Goal: Task Accomplishment & Management: Use online tool/utility

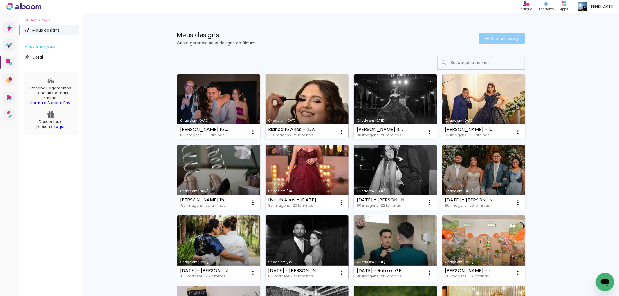
click at [501, 37] on span "Criar um design" at bounding box center [506, 39] width 30 height 4
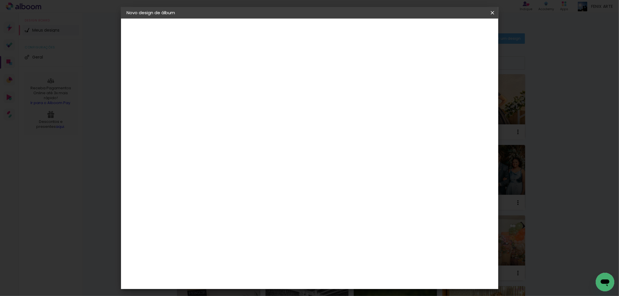
click at [222, 79] on input at bounding box center [222, 77] width 0 height 9
type input "c"
type input "[DEMOGRAPHIC_DATA] e Valdinei -"
type paper-input "[DEMOGRAPHIC_DATA] e Valdinei -"
click at [281, 33] on paper-button "Avançar" at bounding box center [267, 31] width 28 height 10
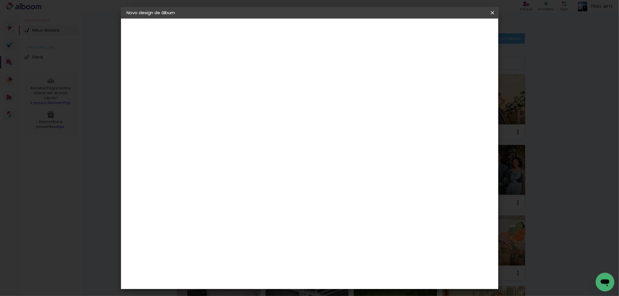
click at [330, 86] on paper-item "Tamanho Livre" at bounding box center [303, 88] width 56 height 13
click at [0, 0] on slot "Avançar" at bounding box center [0, 0] width 0 height 0
click at [209, 165] on input "30" at bounding box center [203, 165] width 15 height 9
type input "3"
type input "25,5"
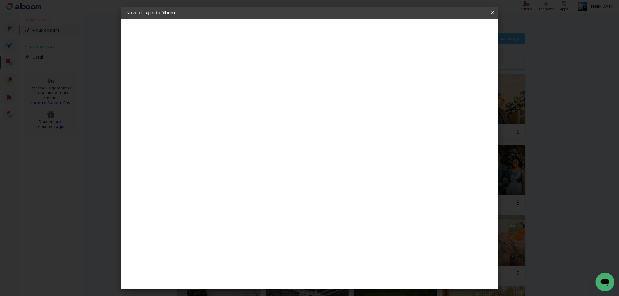
type paper-input "25,5"
click at [349, 222] on div "cm" at bounding box center [352, 224] width 7 height 9
type input "60,5"
type paper-input "60,5"
type input "4"
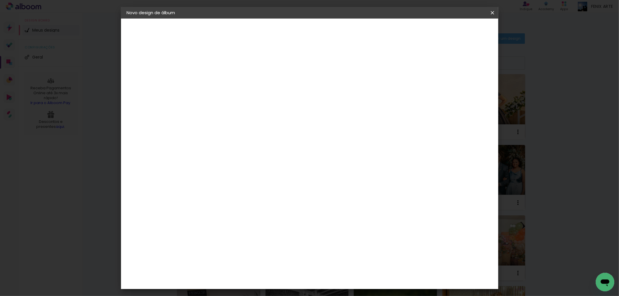
type paper-input "4"
click at [464, 89] on input "4" at bounding box center [462, 87] width 10 height 9
type input "3"
type paper-input "3"
click at [464, 89] on input "3" at bounding box center [463, 87] width 10 height 9
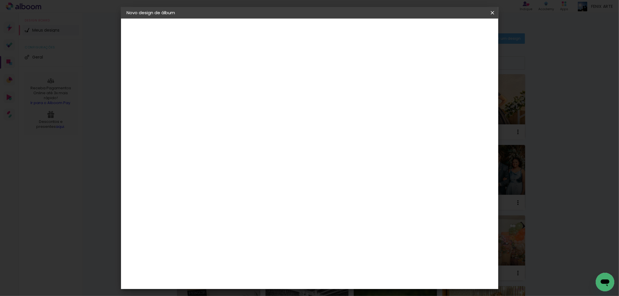
type input "2"
type paper-input "2"
click at [463, 89] on input "2" at bounding box center [463, 87] width 10 height 9
click at [463, 89] on input "2" at bounding box center [464, 87] width 10 height 9
type input "1"
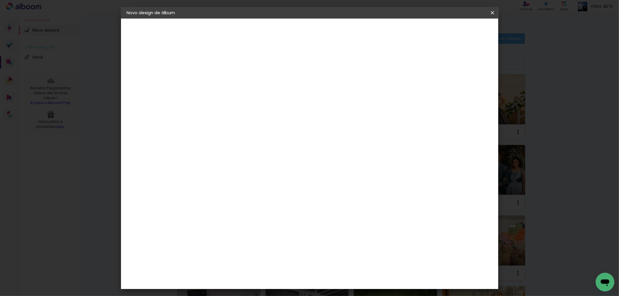
type paper-input "1"
click at [467, 89] on input "1" at bounding box center [465, 87] width 10 height 9
type input "0"
click at [467, 89] on input "0" at bounding box center [465, 87] width 10 height 9
click at [456, 29] on span "Iniciar design" at bounding box center [442, 31] width 26 height 4
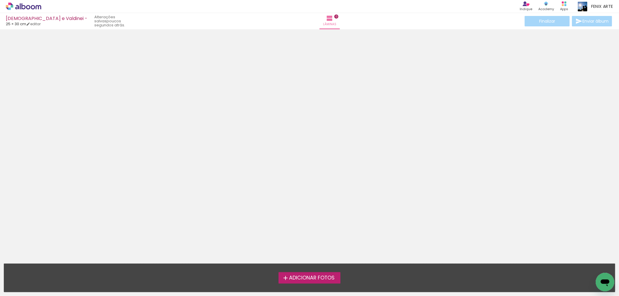
click at [318, 281] on span "Adicionar Fotos" at bounding box center [312, 278] width 46 height 5
click at [0, 0] on input "file" at bounding box center [0, 0] width 0 height 0
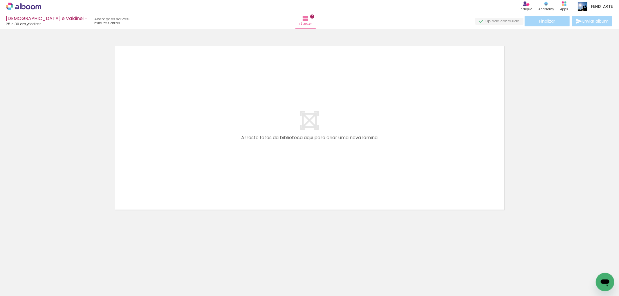
scroll to position [0, 4282]
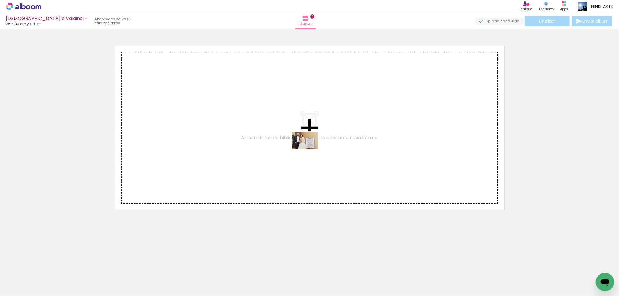
drag, startPoint x: 298, startPoint y: 279, endPoint x: 314, endPoint y: 170, distance: 110.7
click at [310, 149] on quentale-workspace at bounding box center [309, 148] width 619 height 296
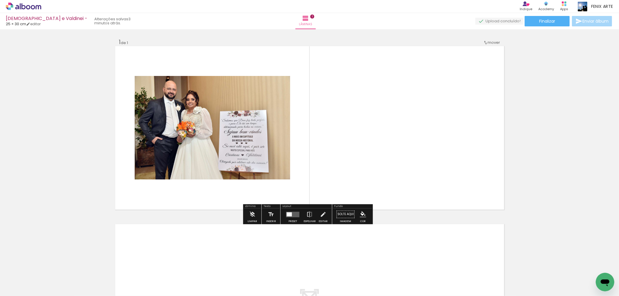
click at [291, 215] on quentale-layouter at bounding box center [292, 215] width 13 height 6
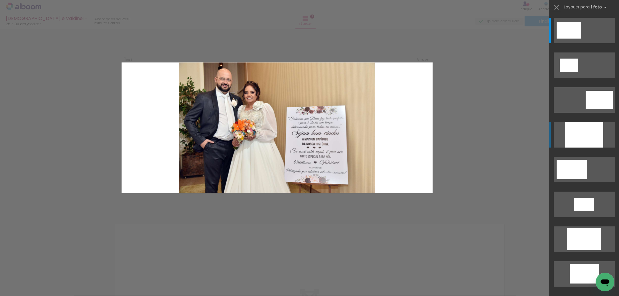
click at [591, 134] on div at bounding box center [584, 135] width 38 height 26
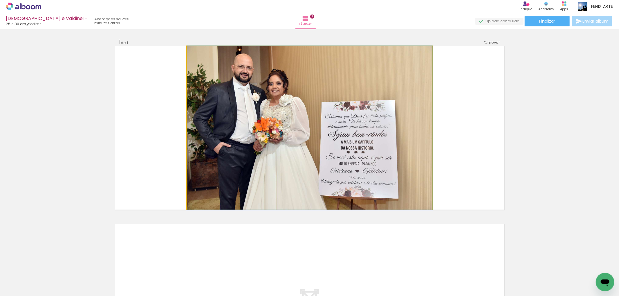
click at [350, 150] on quentale-photo at bounding box center [310, 128] width 246 height 164
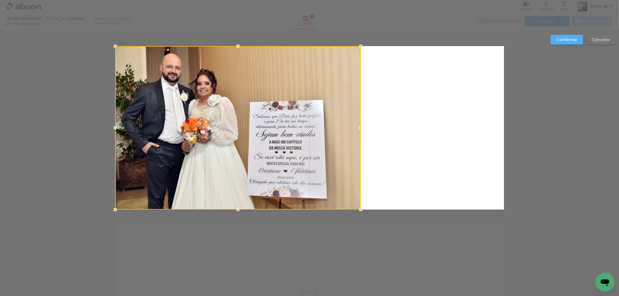
drag, startPoint x: 317, startPoint y: 159, endPoint x: 227, endPoint y: 150, distance: 91.0
click at [227, 150] on div at bounding box center [238, 128] width 246 height 164
click at [0, 0] on slot "Confirmar" at bounding box center [0, 0] width 0 height 0
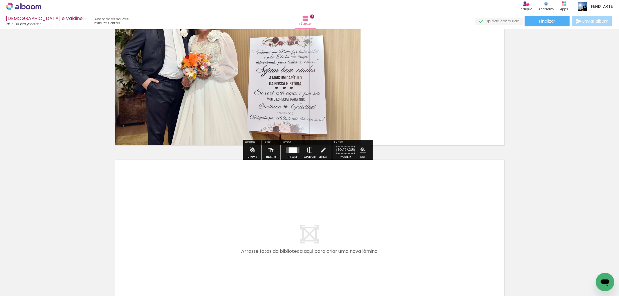
scroll to position [97, 0]
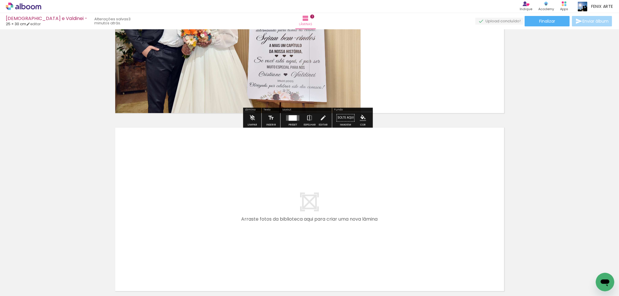
click at [14, 279] on input "Todas as fotos" at bounding box center [16, 278] width 22 height 5
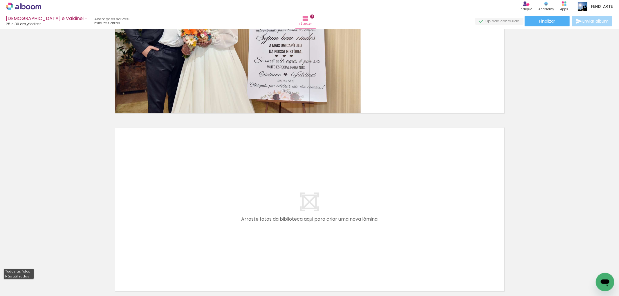
click at [0, 0] on slot "Não utilizadas" at bounding box center [0, 0] width 0 height 0
type input "Não utilizadas"
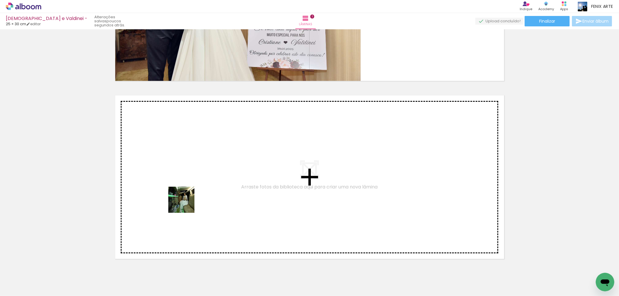
drag, startPoint x: 132, startPoint y: 280, endPoint x: 137, endPoint y: 261, distance: 19.5
click at [190, 187] on quentale-workspace at bounding box center [309, 148] width 619 height 296
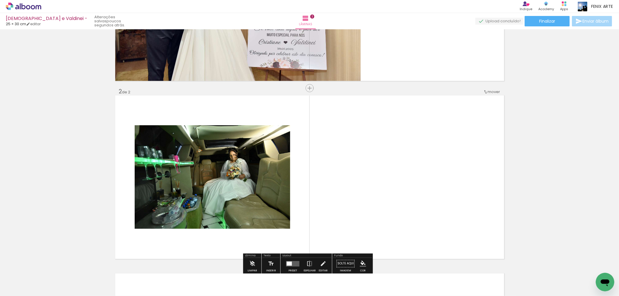
scroll to position [161, 0]
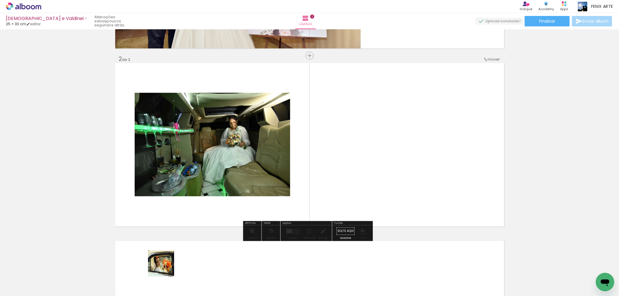
drag, startPoint x: 162, startPoint y: 275, endPoint x: 108, endPoint y: 243, distance: 62.7
click at [253, 153] on quentale-workspace at bounding box center [309, 148] width 619 height 296
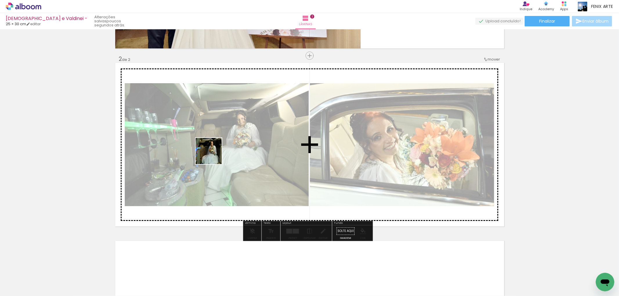
drag, startPoint x: 125, startPoint y: 275, endPoint x: 134, endPoint y: 223, distance: 53.0
click at [213, 151] on quentale-workspace at bounding box center [309, 148] width 619 height 296
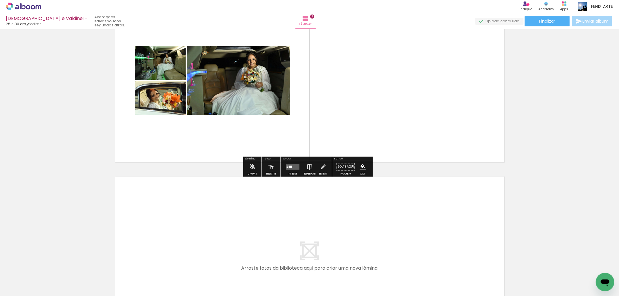
scroll to position [258, 0]
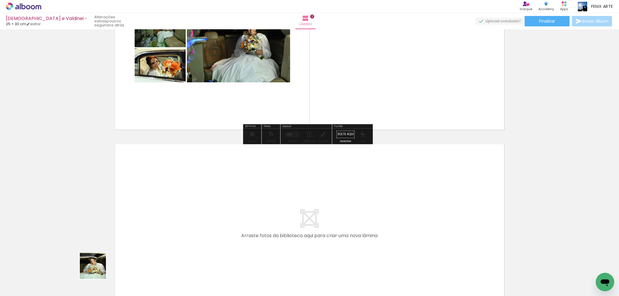
drag, startPoint x: 93, startPoint y: 276, endPoint x: 136, endPoint y: 210, distance: 78.5
click at [136, 210] on quentale-workspace at bounding box center [309, 148] width 619 height 296
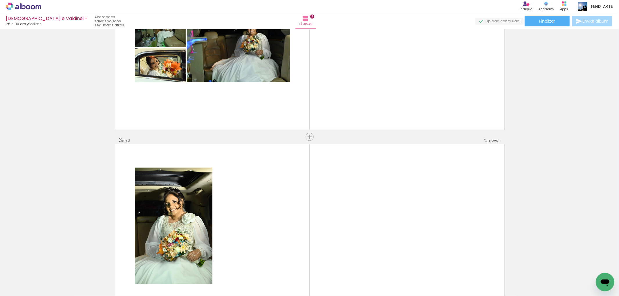
scroll to position [340, 0]
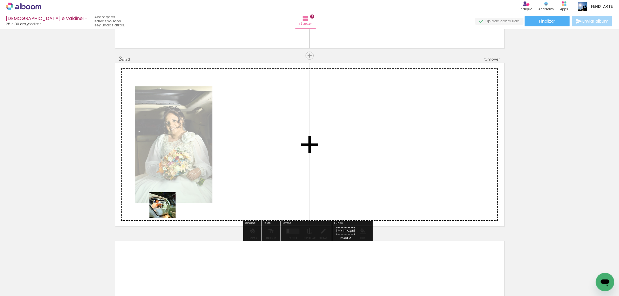
drag, startPoint x: 167, startPoint y: 210, endPoint x: 116, endPoint y: 243, distance: 60.4
click at [204, 167] on quentale-workspace at bounding box center [309, 148] width 619 height 296
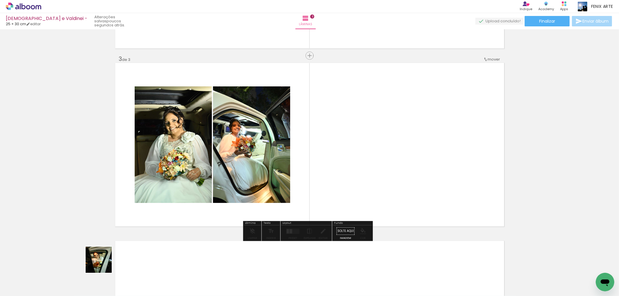
drag, startPoint x: 98, startPoint y: 272, endPoint x: 142, endPoint y: 216, distance: 71.5
click at [172, 185] on quentale-workspace at bounding box center [309, 148] width 619 height 296
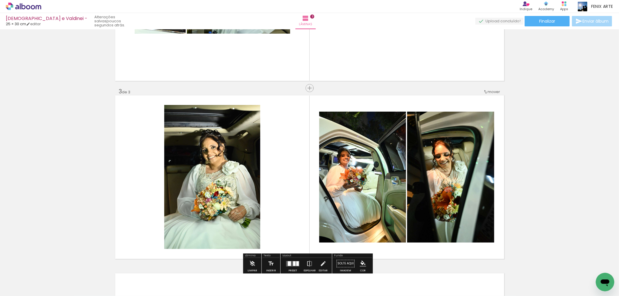
scroll to position [275, 0]
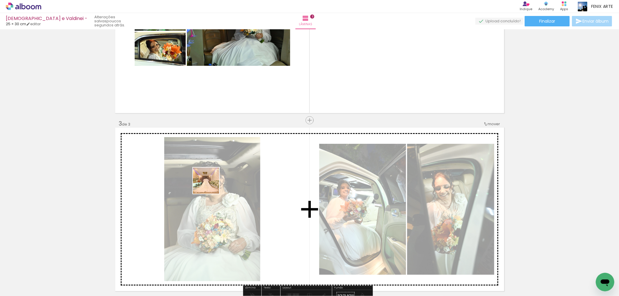
drag, startPoint x: 89, startPoint y: 274, endPoint x: 207, endPoint y: 189, distance: 145.9
click at [213, 183] on quentale-workspace at bounding box center [309, 148] width 619 height 296
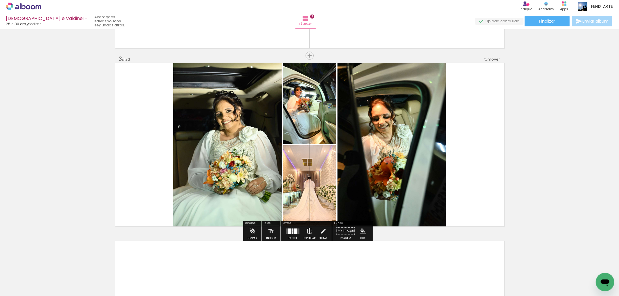
scroll to position [469, 0]
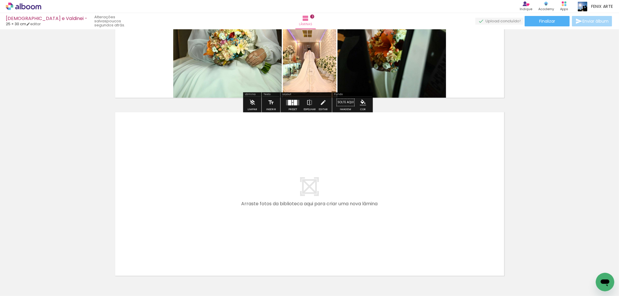
drag, startPoint x: 92, startPoint y: 273, endPoint x: 209, endPoint y: 186, distance: 145.7
click at [209, 186] on quentale-workspace at bounding box center [309, 148] width 619 height 296
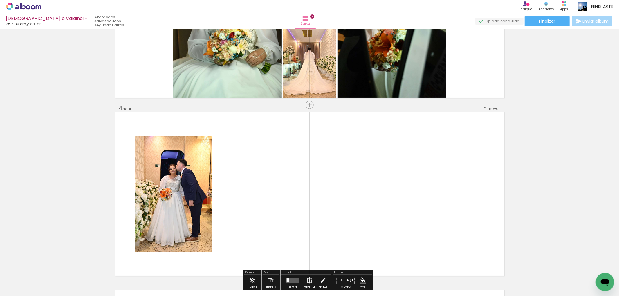
scroll to position [518, 0]
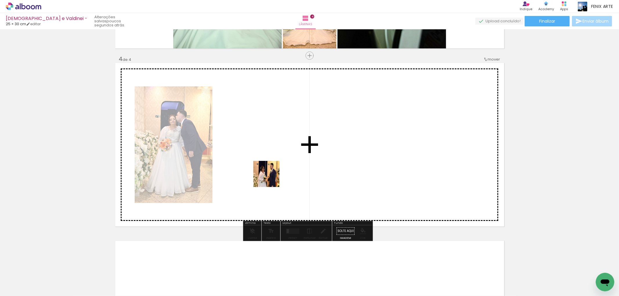
drag, startPoint x: 103, startPoint y: 275, endPoint x: 282, endPoint y: 172, distance: 206.0
click at [282, 172] on quentale-workspace at bounding box center [309, 148] width 619 height 296
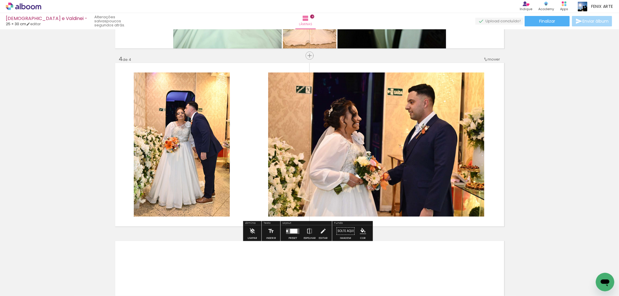
drag, startPoint x: 100, startPoint y: 279, endPoint x: 183, endPoint y: 224, distance: 99.6
click at [266, 165] on quentale-workspace at bounding box center [309, 148] width 619 height 296
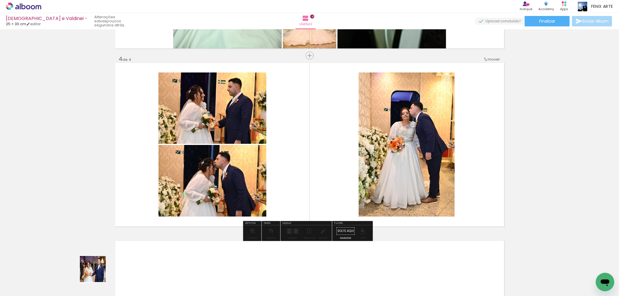
drag, startPoint x: 94, startPoint y: 277, endPoint x: 277, endPoint y: 150, distance: 223.4
click at [272, 152] on quentale-workspace at bounding box center [309, 148] width 619 height 296
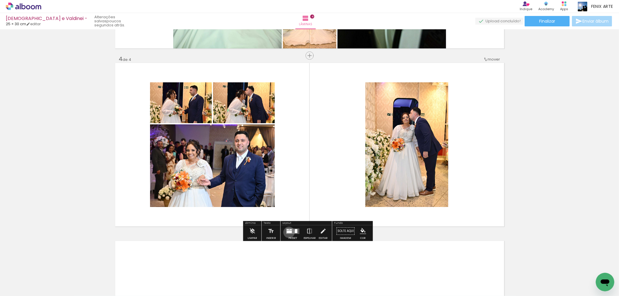
click at [288, 233] on div at bounding box center [289, 232] width 5 height 3
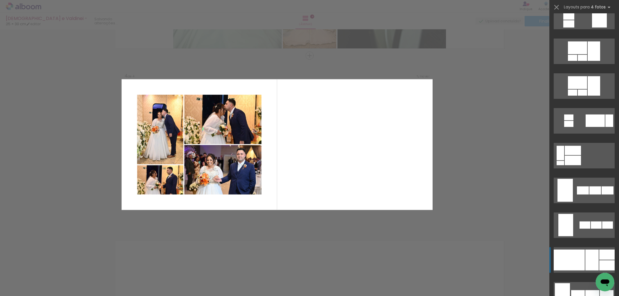
scroll to position [290, 0]
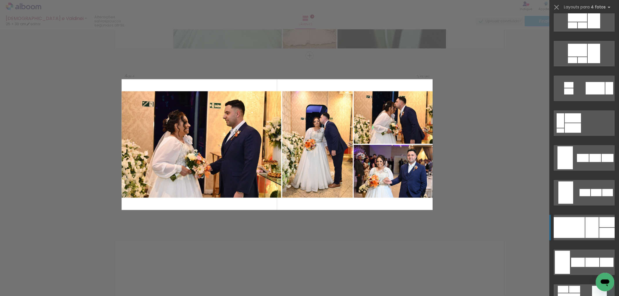
click at [586, 231] on div at bounding box center [592, 227] width 13 height 21
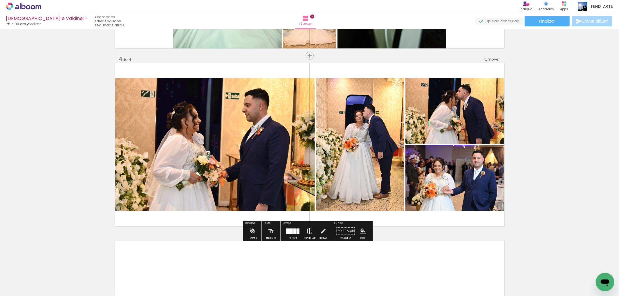
scroll to position [647, 0]
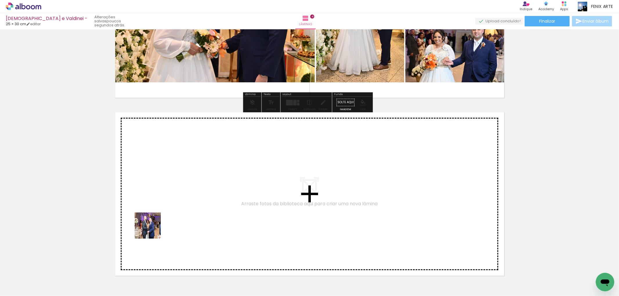
drag, startPoint x: 101, startPoint y: 272, endPoint x: 109, endPoint y: 279, distance: 10.7
click at [192, 196] on quentale-workspace at bounding box center [309, 148] width 619 height 296
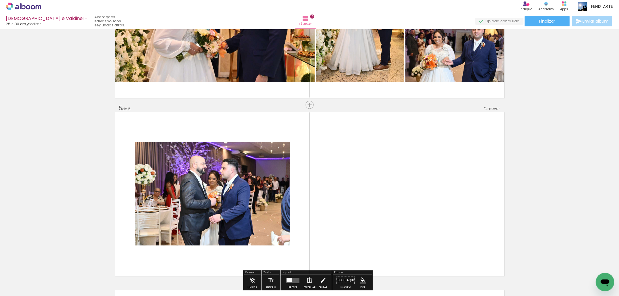
scroll to position [696, 0]
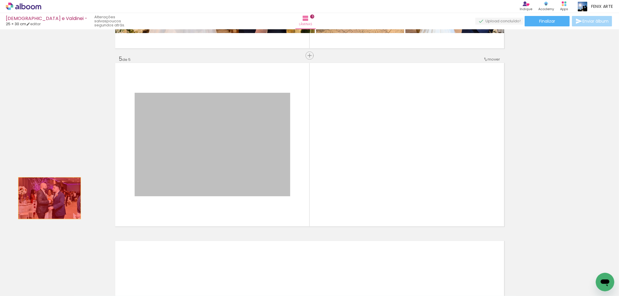
drag, startPoint x: 202, startPoint y: 154, endPoint x: 47, endPoint y: 199, distance: 161.6
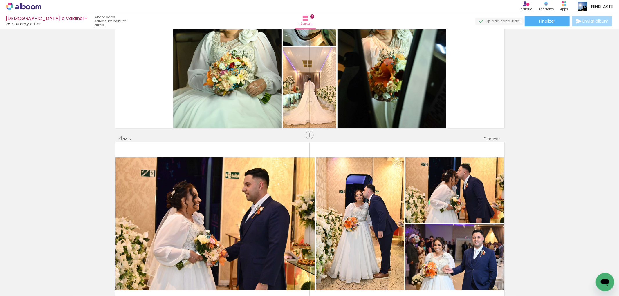
scroll to position [406, 0]
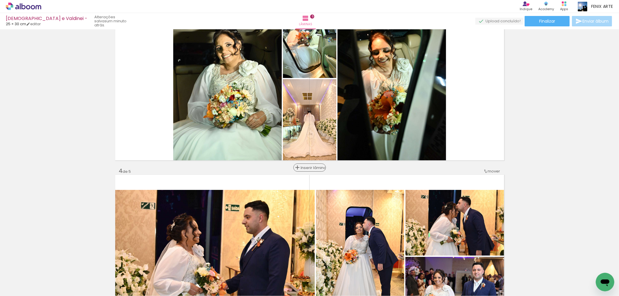
click at [309, 167] on span "Inserir lâmina" at bounding box center [312, 168] width 23 height 4
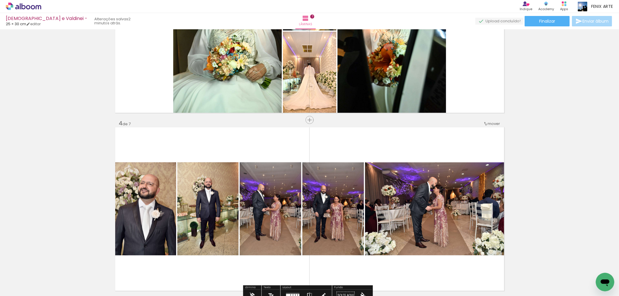
scroll to position [486, 0]
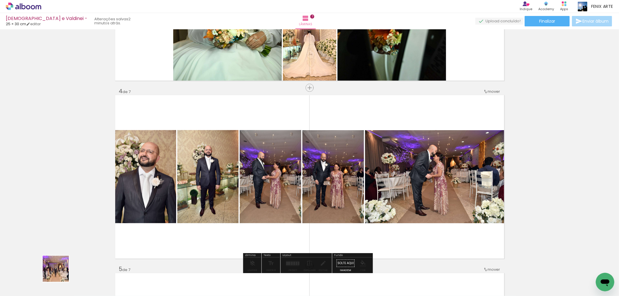
drag, startPoint x: 53, startPoint y: 279, endPoint x: 260, endPoint y: 200, distance: 221.0
click at [258, 202] on quentale-workspace at bounding box center [309, 148] width 619 height 296
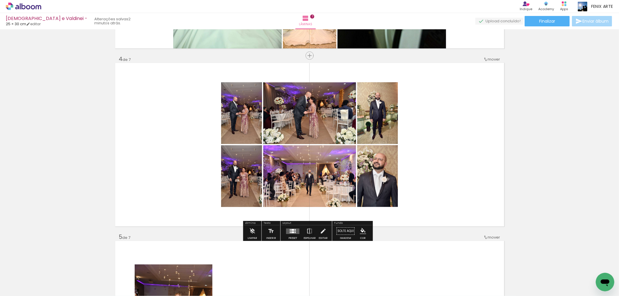
scroll to position [550, 0]
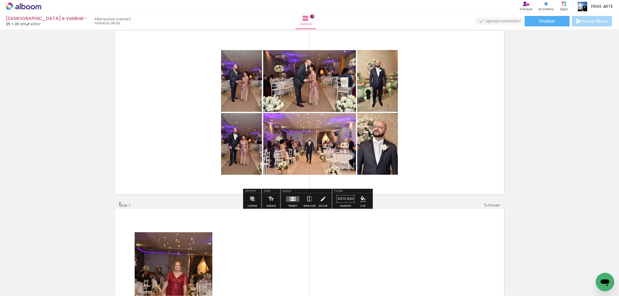
click at [292, 197] on div at bounding box center [292, 198] width 3 height 2
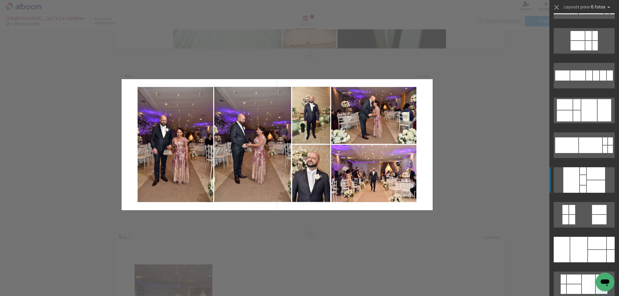
scroll to position [161, 0]
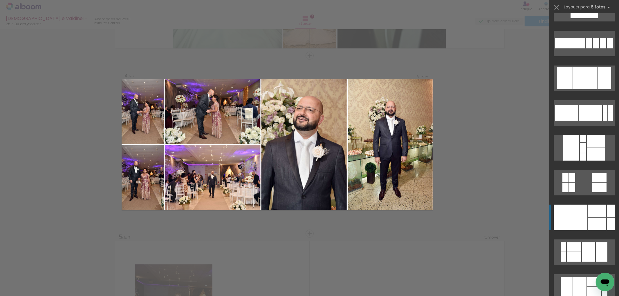
click at [597, 218] on div at bounding box center [597, 224] width 18 height 12
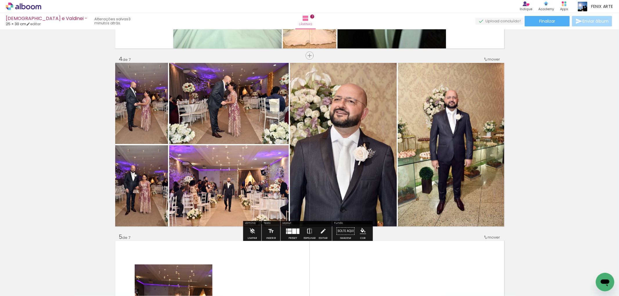
click at [307, 231] on iron-icon at bounding box center [310, 232] width 6 height 12
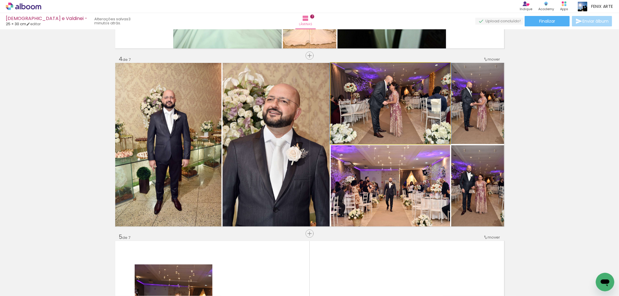
drag, startPoint x: 401, startPoint y: 122, endPoint x: 401, endPoint y: 173, distance: 50.8
click at [0, 0] on slot at bounding box center [0, 0] width 0 height 0
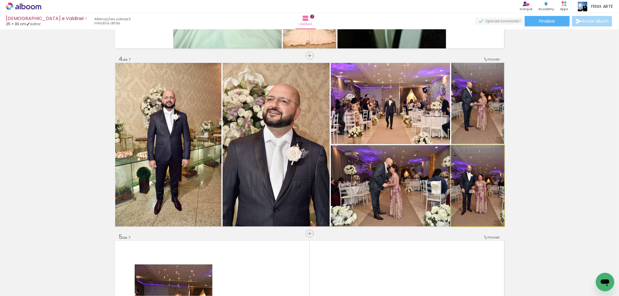
click at [483, 199] on quentale-photo at bounding box center [477, 185] width 53 height 81
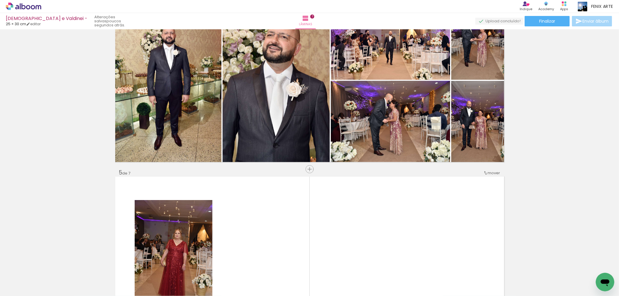
scroll to position [615, 0]
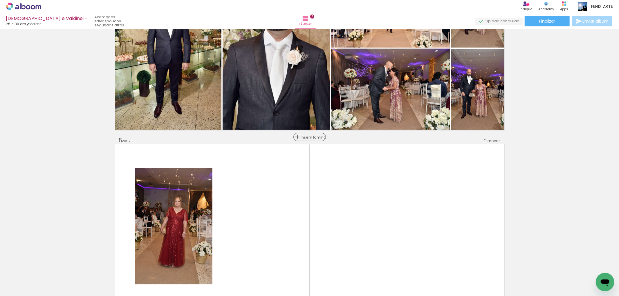
click at [304, 137] on span "Inserir lâmina" at bounding box center [312, 138] width 23 height 4
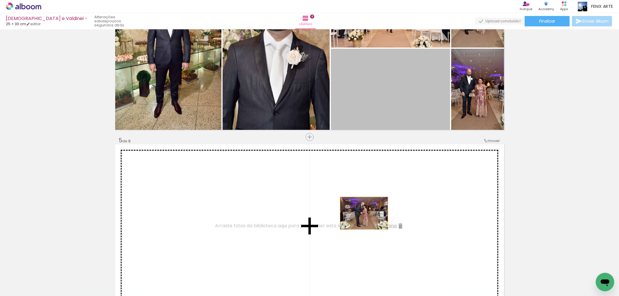
drag, startPoint x: 387, startPoint y: 94, endPoint x: 424, endPoint y: 103, distance: 37.8
click at [361, 218] on div "Inserir lâmina 1 de 8 Inserir lâmina 2 de 8 Inserir lâmina 3 de 8 Inserir lâmin…" at bounding box center [309, 219] width 619 height 1605
